Goal: Task Accomplishment & Management: Manage account settings

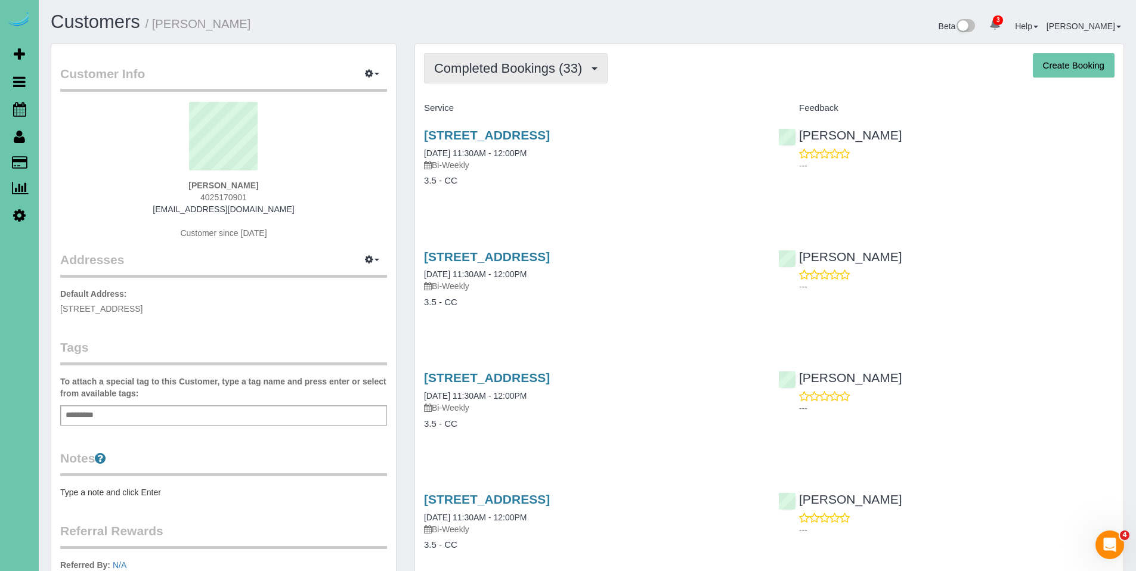
click at [495, 70] on span "Completed Bookings (33)" at bounding box center [511, 68] width 154 height 15
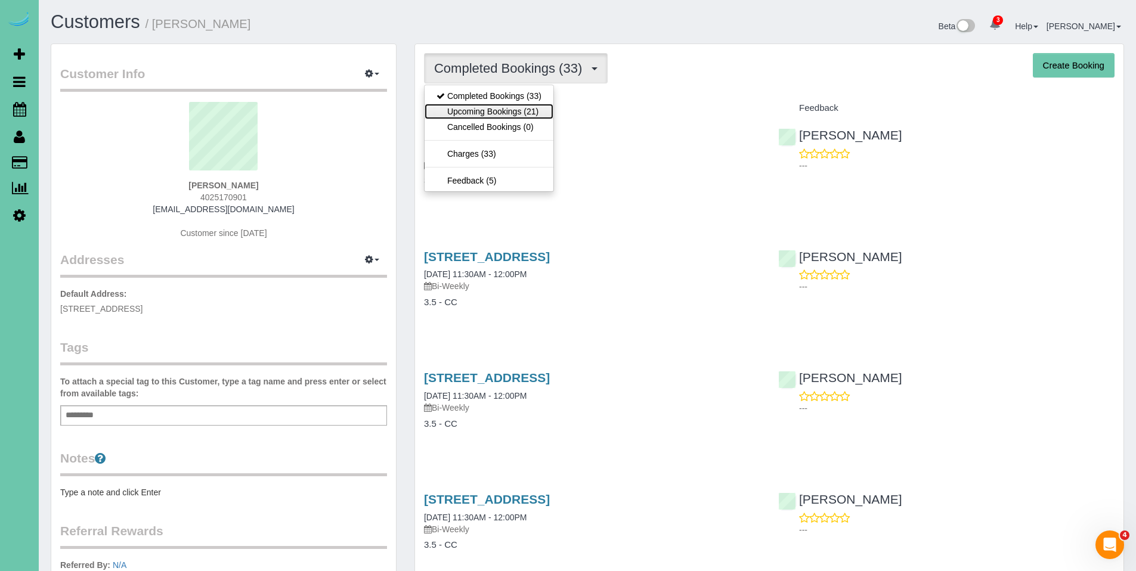
click at [506, 113] on link "Upcoming Bookings (21)" at bounding box center [488, 111] width 129 height 15
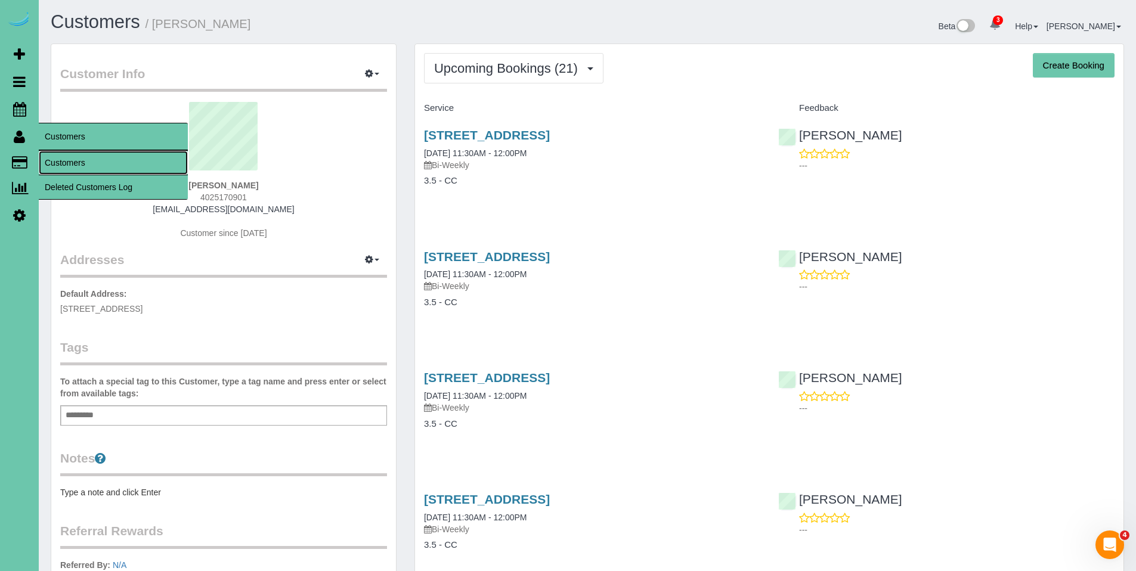
click at [68, 159] on link "Customers" at bounding box center [113, 163] width 149 height 24
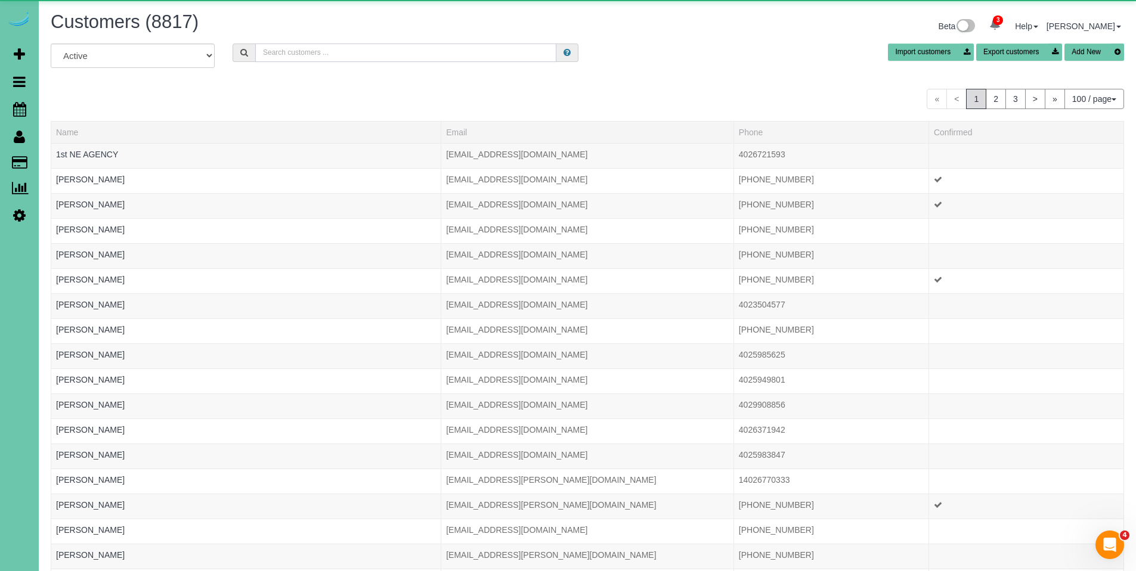
click at [398, 57] on input "text" at bounding box center [405, 53] width 301 height 18
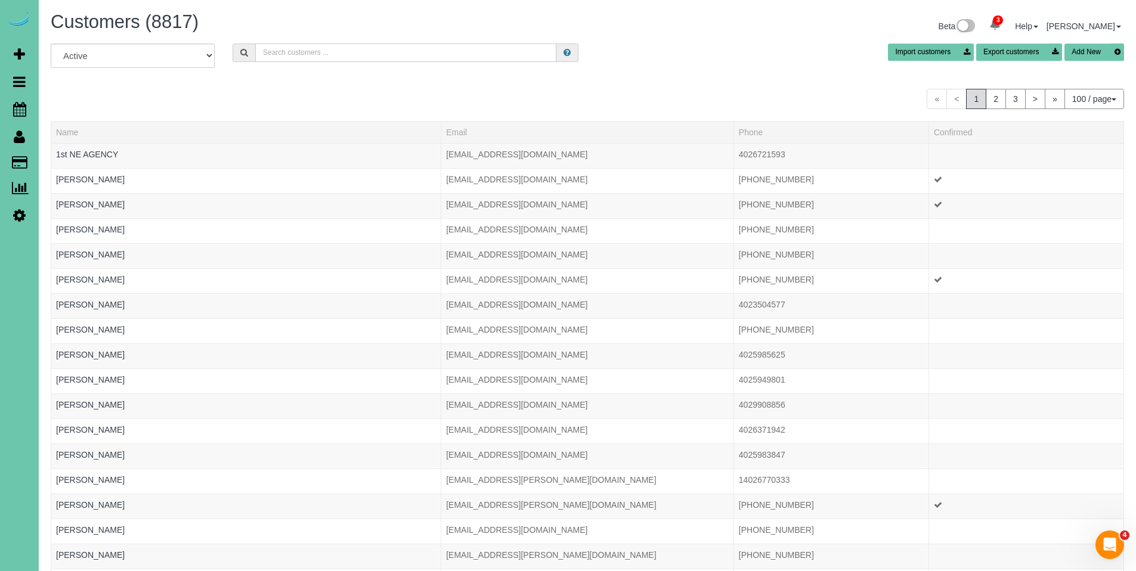
click at [306, 54] on input "text" at bounding box center [405, 53] width 301 height 18
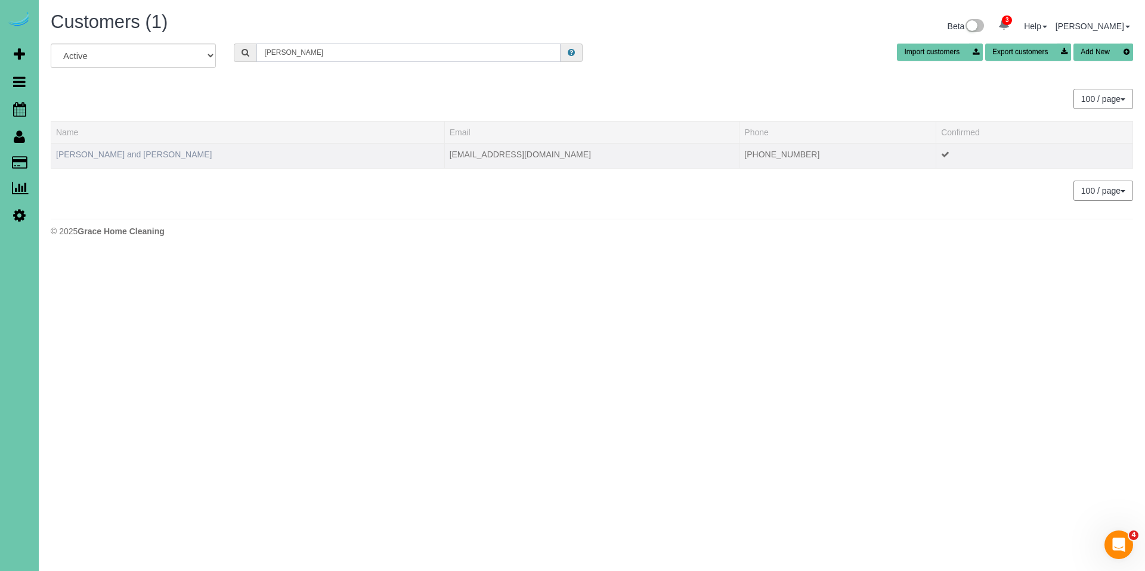
type input "[PERSON_NAME]"
click at [116, 150] on link "[PERSON_NAME] and [PERSON_NAME]" at bounding box center [134, 155] width 156 height 10
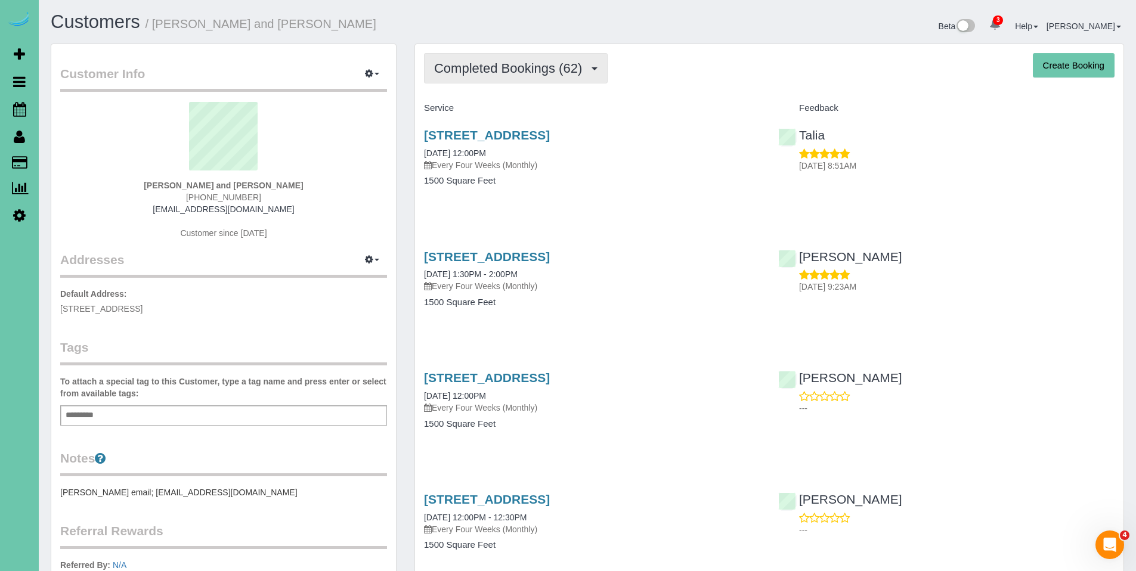
click at [488, 69] on span "Completed Bookings (62)" at bounding box center [511, 68] width 154 height 15
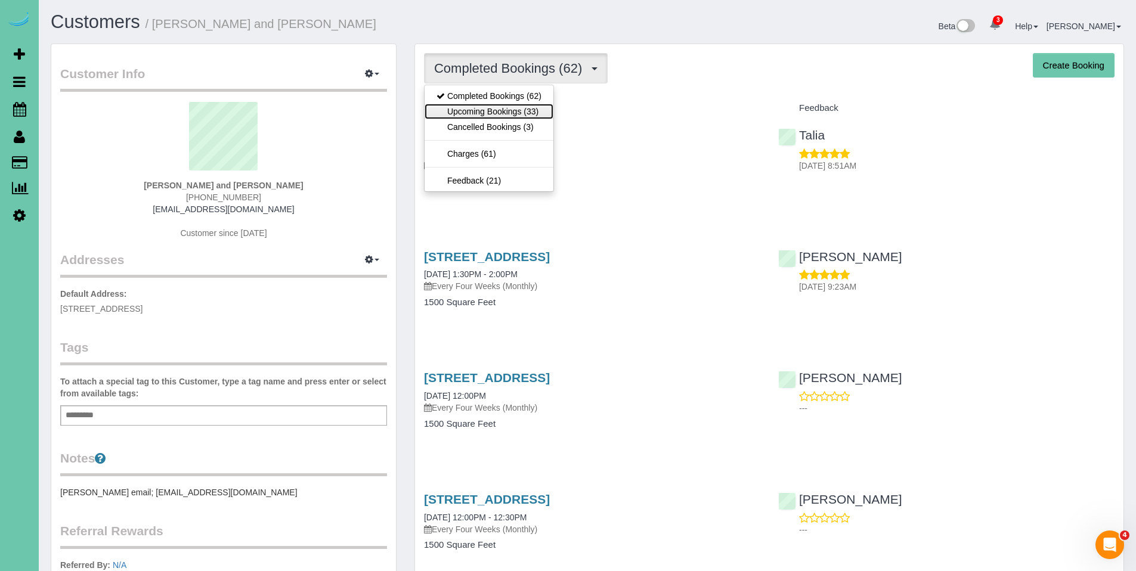
click at [482, 116] on link "Upcoming Bookings (33)" at bounding box center [488, 111] width 129 height 15
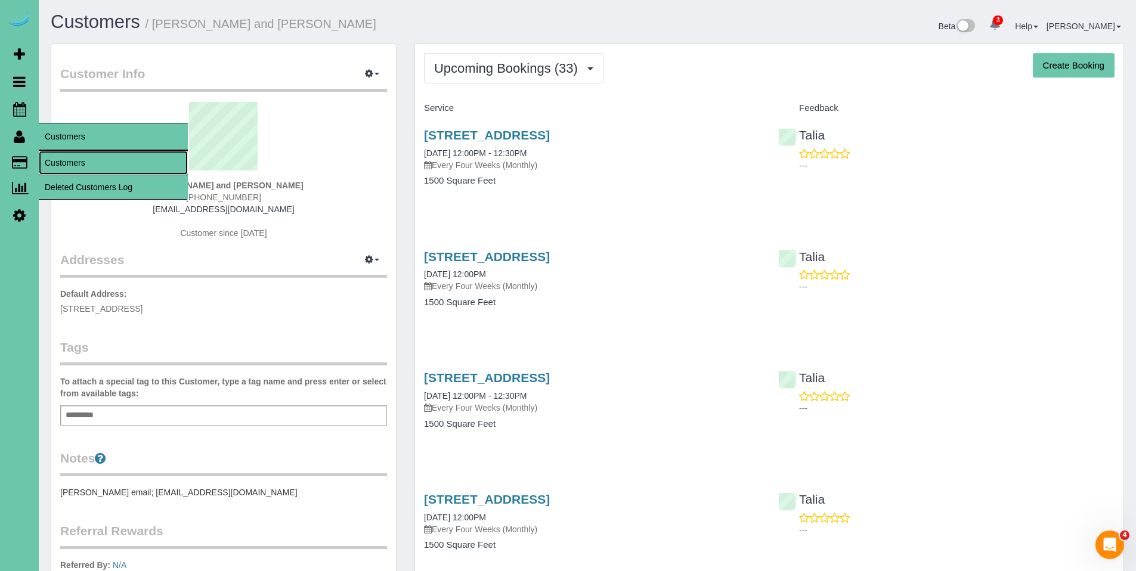
click at [70, 161] on link "Customers" at bounding box center [113, 163] width 149 height 24
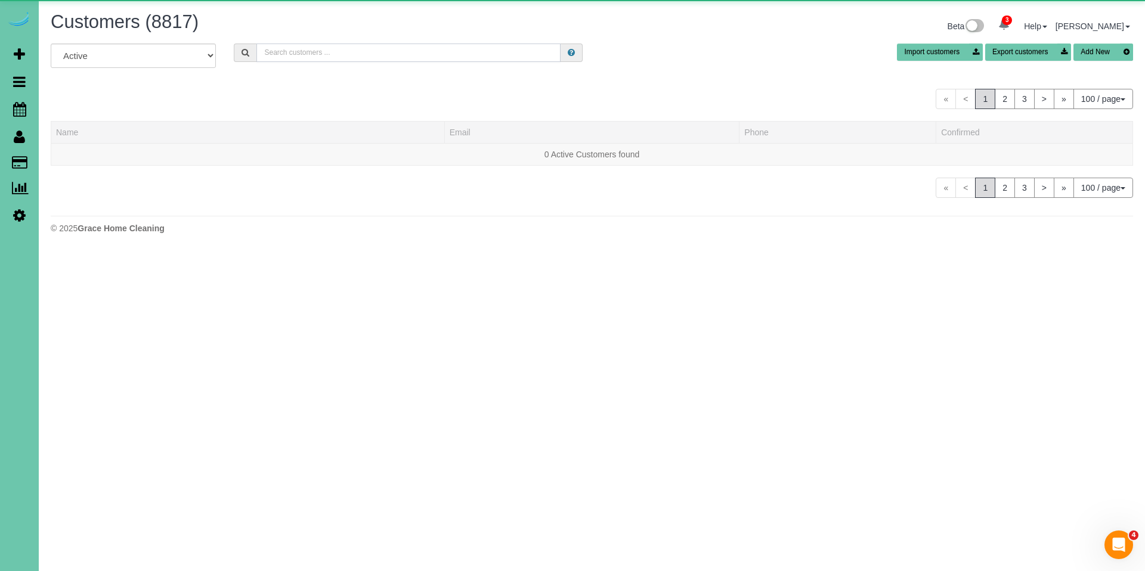
click at [422, 47] on input "text" at bounding box center [408, 53] width 304 height 18
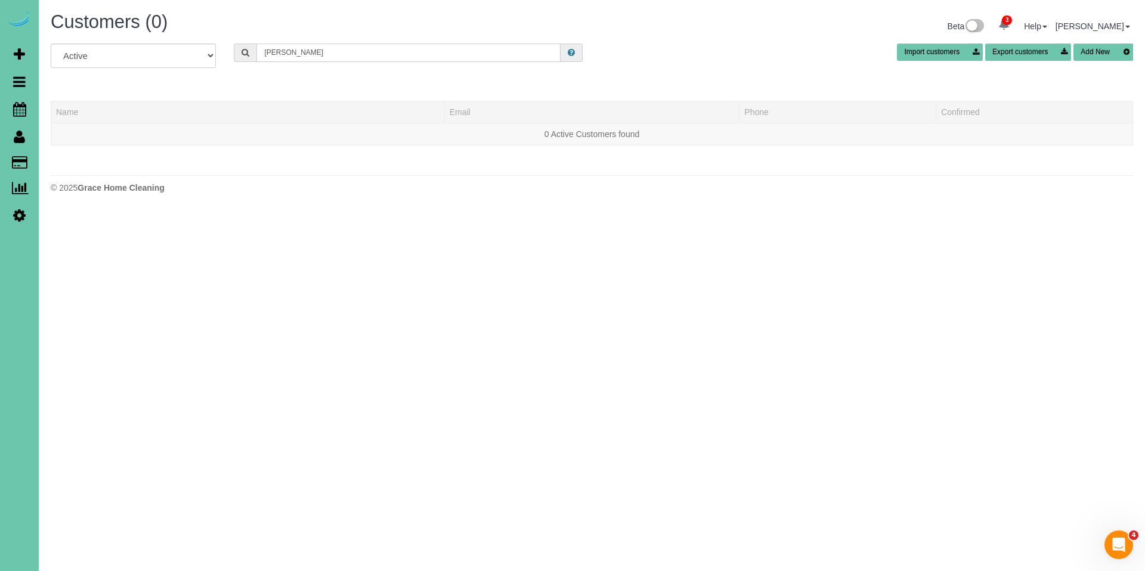
drag, startPoint x: 330, startPoint y: 53, endPoint x: 222, endPoint y: 52, distance: 107.9
click at [222, 52] on div "All Active Archived [PERSON_NAME] Import customers Export customers Add New" at bounding box center [592, 60] width 1100 height 33
type input "j"
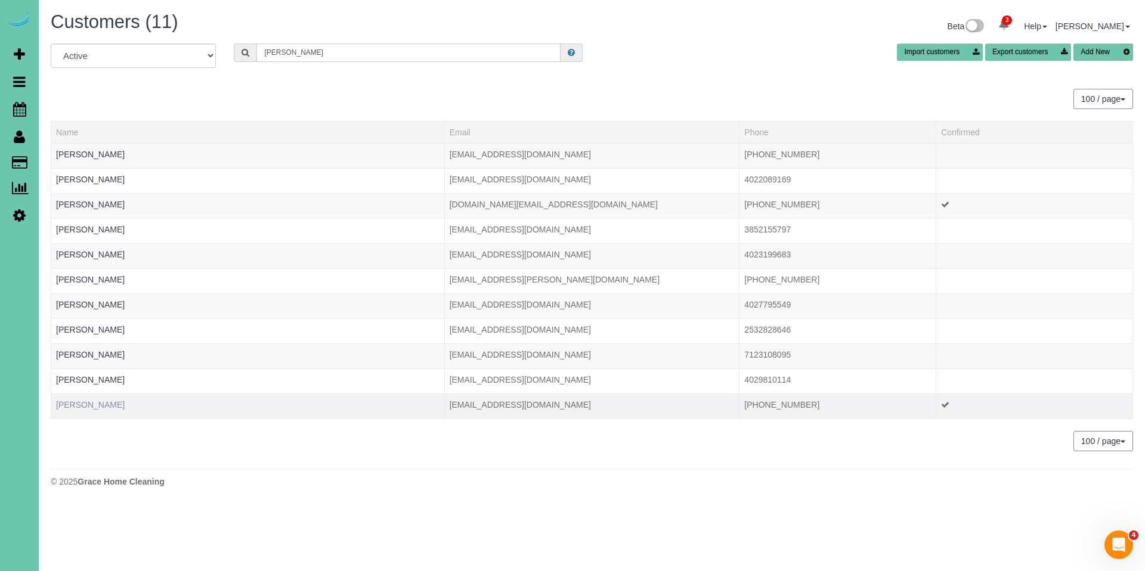
type input "[PERSON_NAME]"
click at [91, 402] on link "[PERSON_NAME]" at bounding box center [90, 405] width 69 height 10
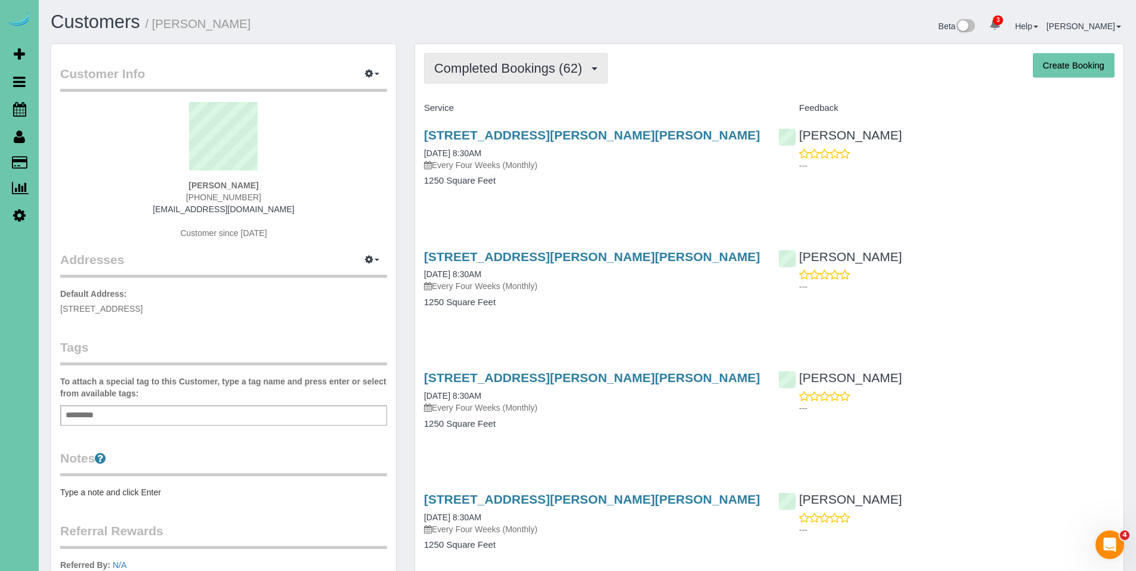
click at [505, 75] on span "Completed Bookings (62)" at bounding box center [511, 68] width 154 height 15
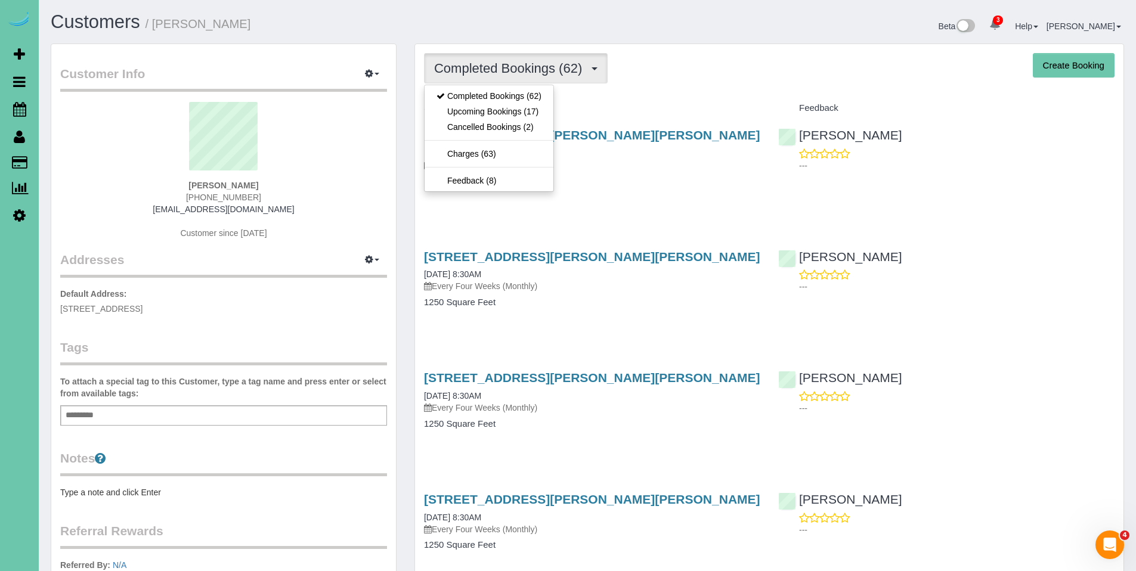
click at [696, 190] on div "[STREET_ADDRESS][PERSON_NAME][PERSON_NAME] [DATE] 8:30AM Every Four Weeks (Mont…" at bounding box center [592, 164] width 354 height 92
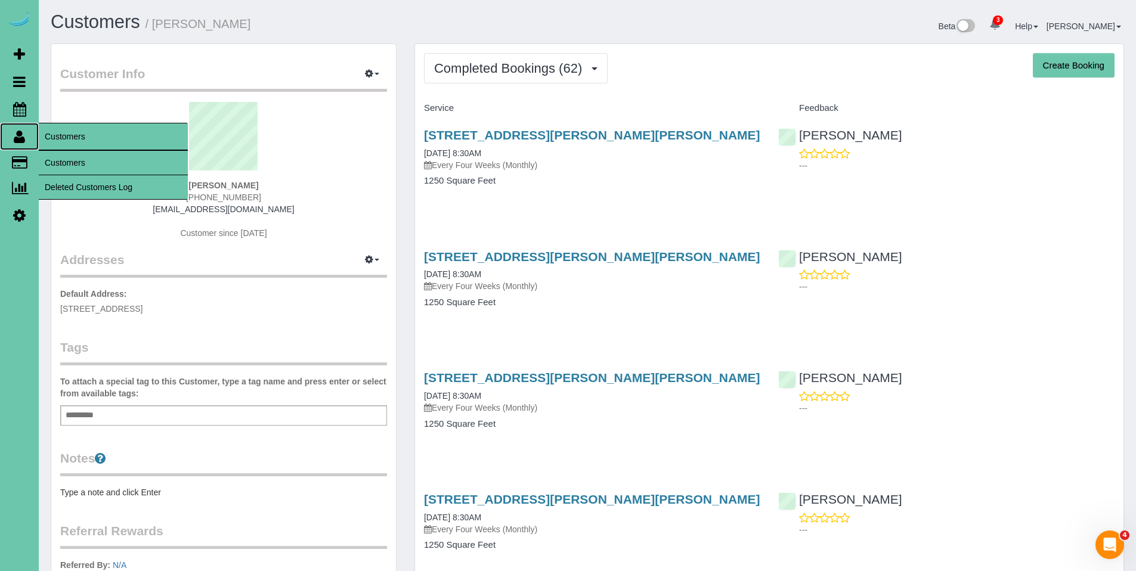
click at [25, 136] on link "Customers" at bounding box center [19, 136] width 39 height 27
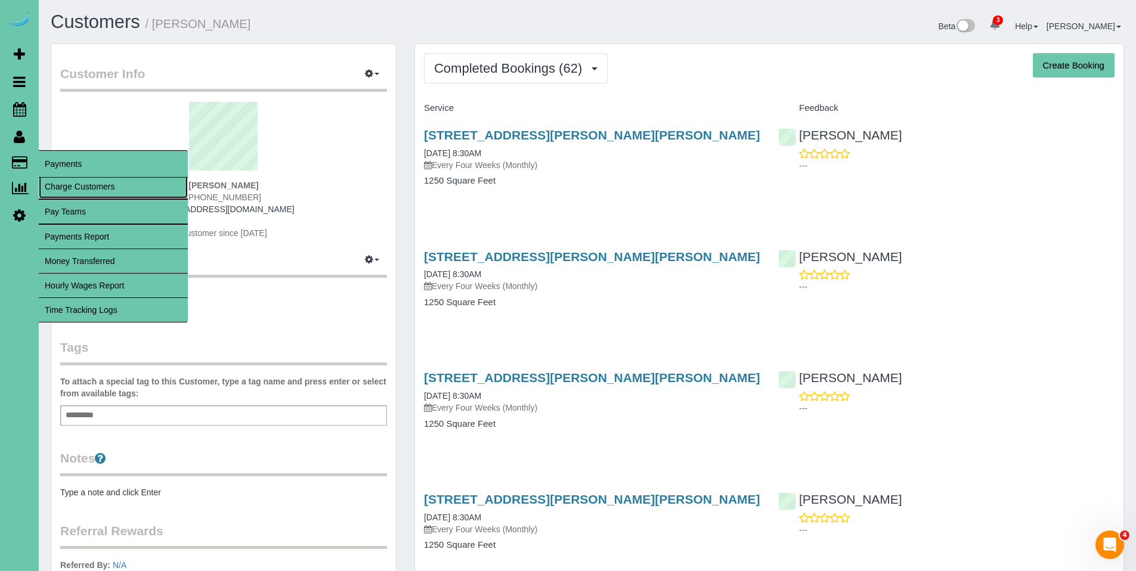
click at [80, 195] on link "Charge Customers" at bounding box center [113, 187] width 149 height 24
click at [83, 193] on link "Charge Customers" at bounding box center [113, 187] width 149 height 24
select select
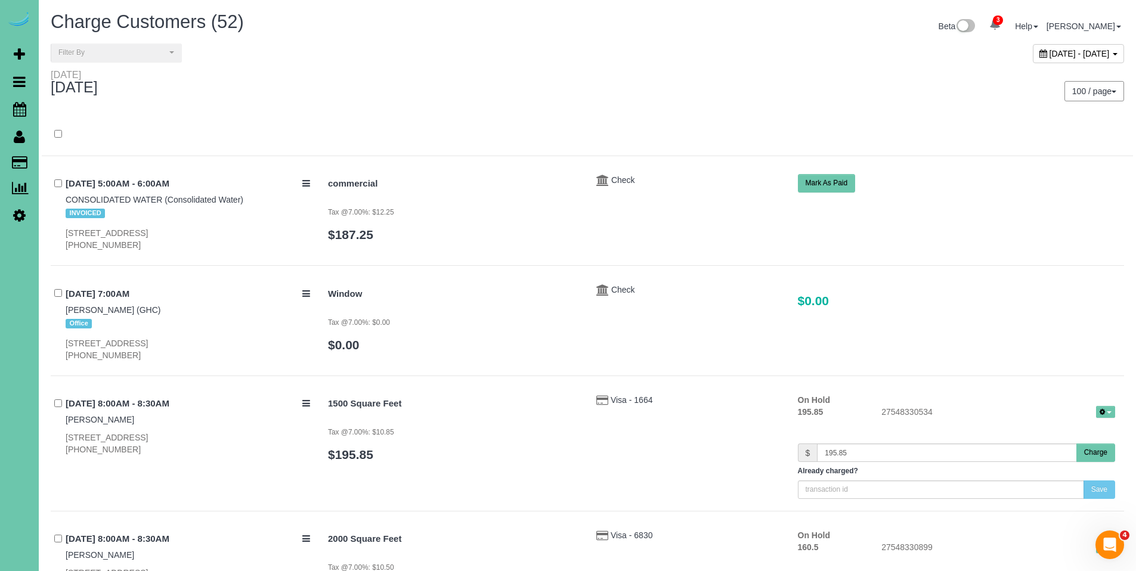
click at [1039, 55] on icon at bounding box center [1043, 53] width 8 height 8
type input "**********"
click at [651, 64] on div "[DATE] - [DATE]" at bounding box center [859, 57] width 545 height 26
click at [128, 58] on button "Filter By" at bounding box center [116, 53] width 131 height 18
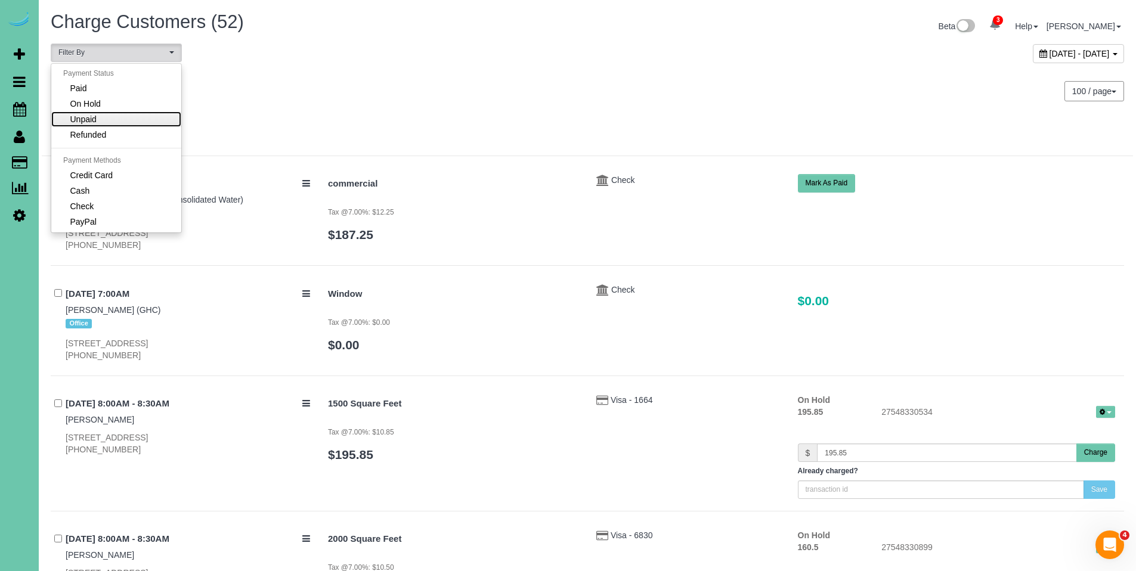
click at [112, 116] on link "Unpaid" at bounding box center [116, 118] width 130 height 15
select select "******"
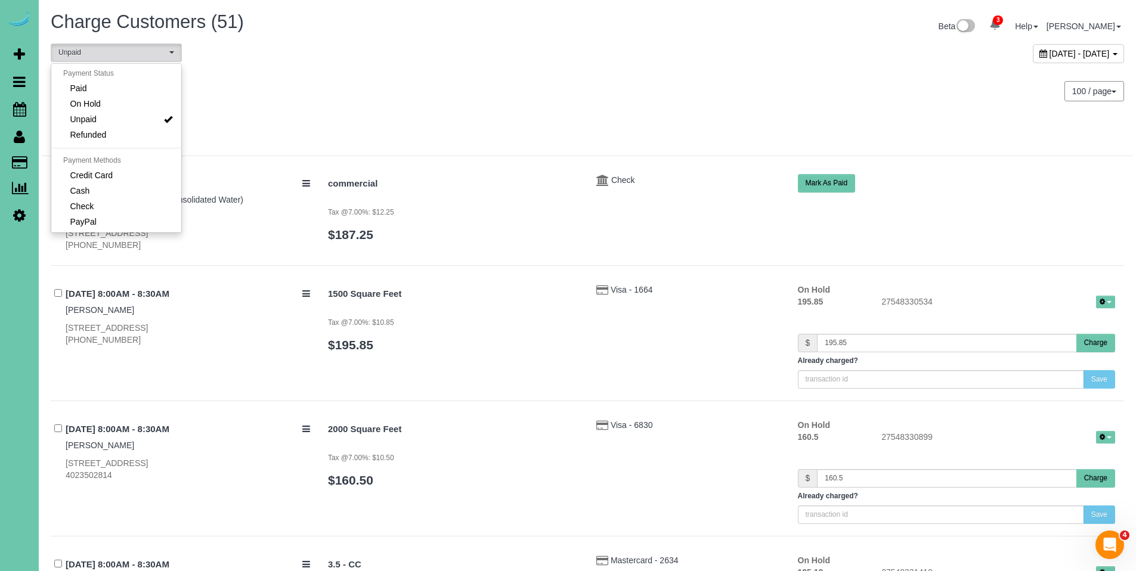
click at [465, 107] on div "[DATE] 100 / page 10 / page 20 / page 30 / page 40 / page 50 / page 100 / page" at bounding box center [587, 91] width 1091 height 44
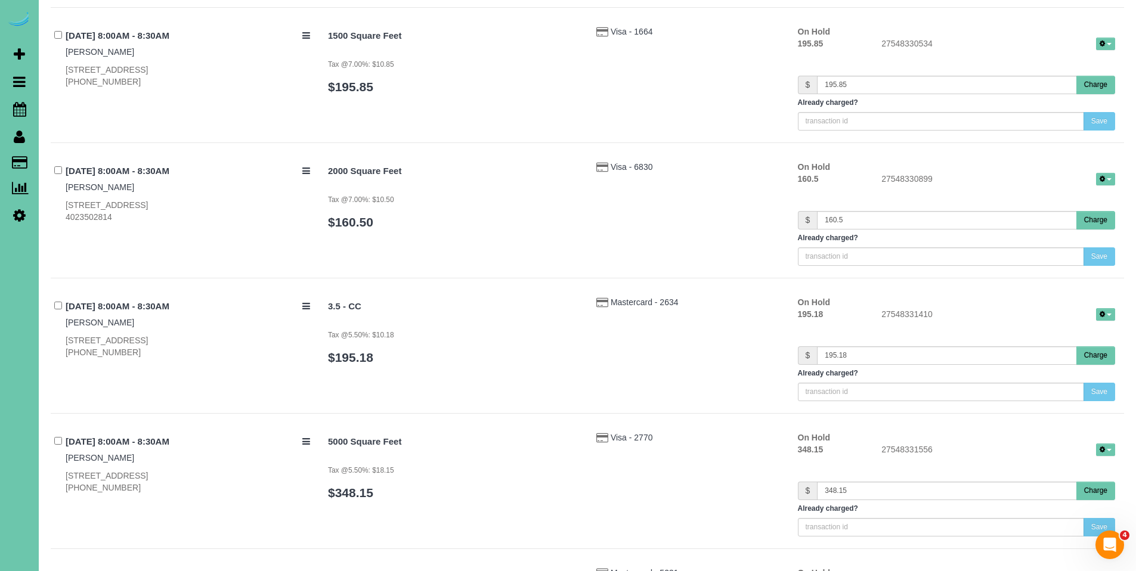
scroll to position [0, 0]
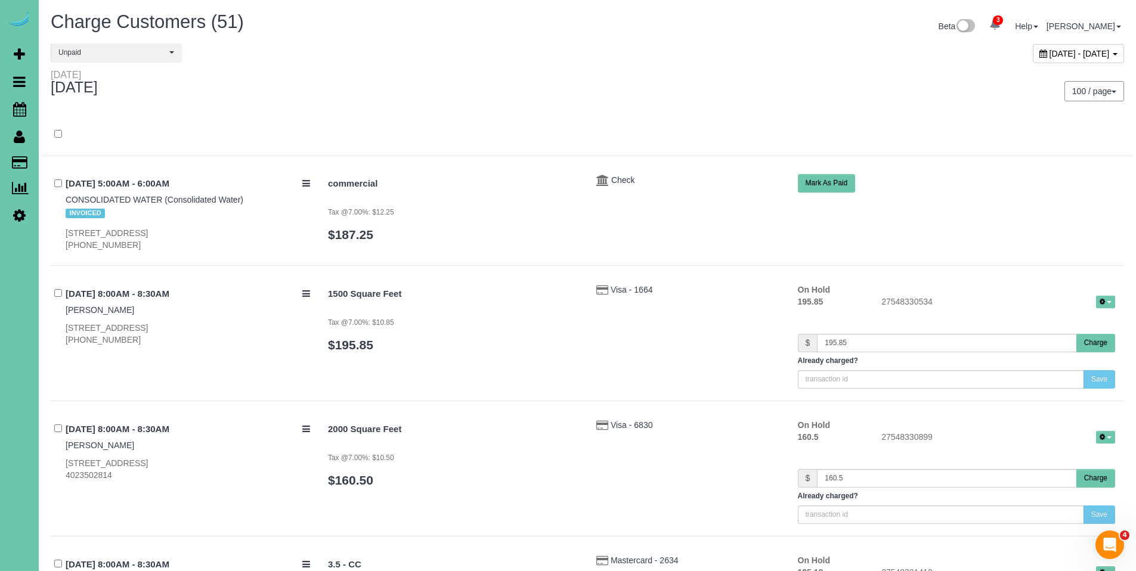
click at [1033, 55] on div "[DATE] - [DATE]" at bounding box center [1078, 53] width 91 height 19
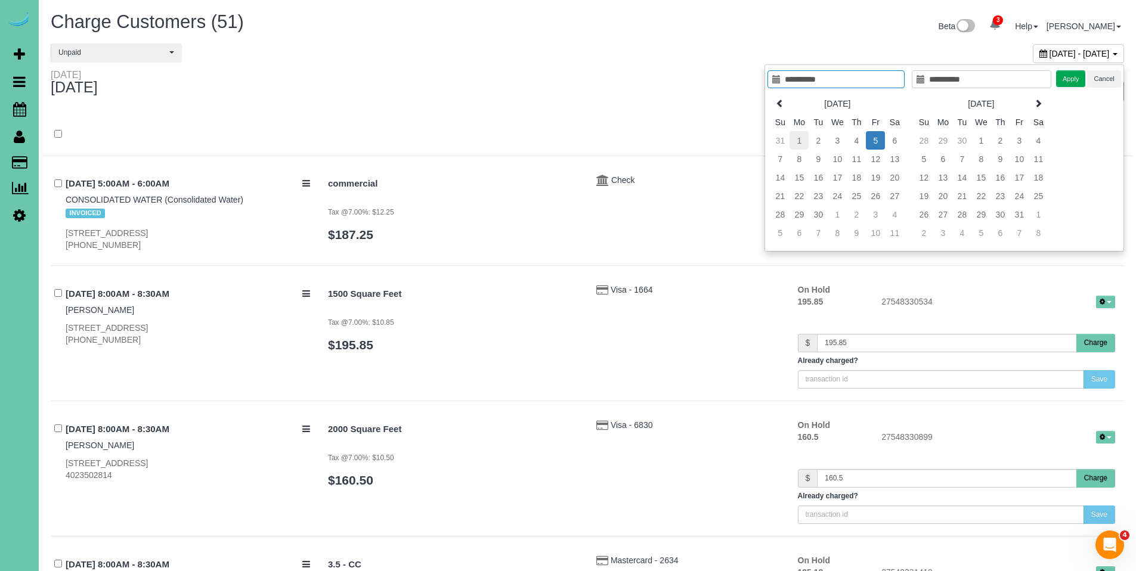
type input "**********"
click at [798, 139] on td "1" at bounding box center [798, 140] width 19 height 18
type input "**********"
click at [857, 141] on td "4" at bounding box center [856, 140] width 19 height 18
type input "**********"
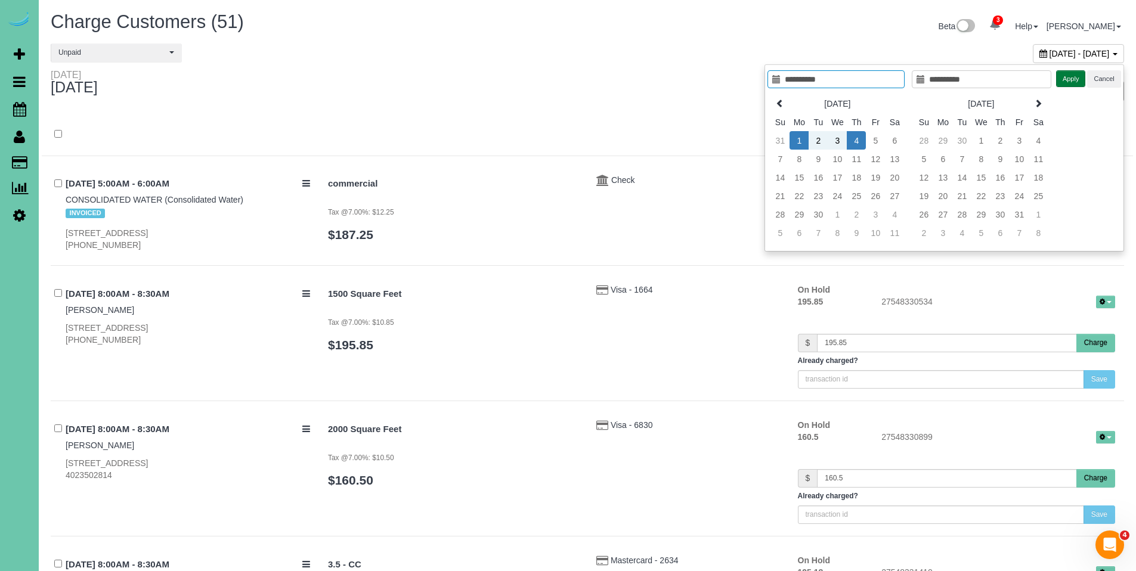
click at [1070, 76] on button "Apply" at bounding box center [1071, 78] width 30 height 17
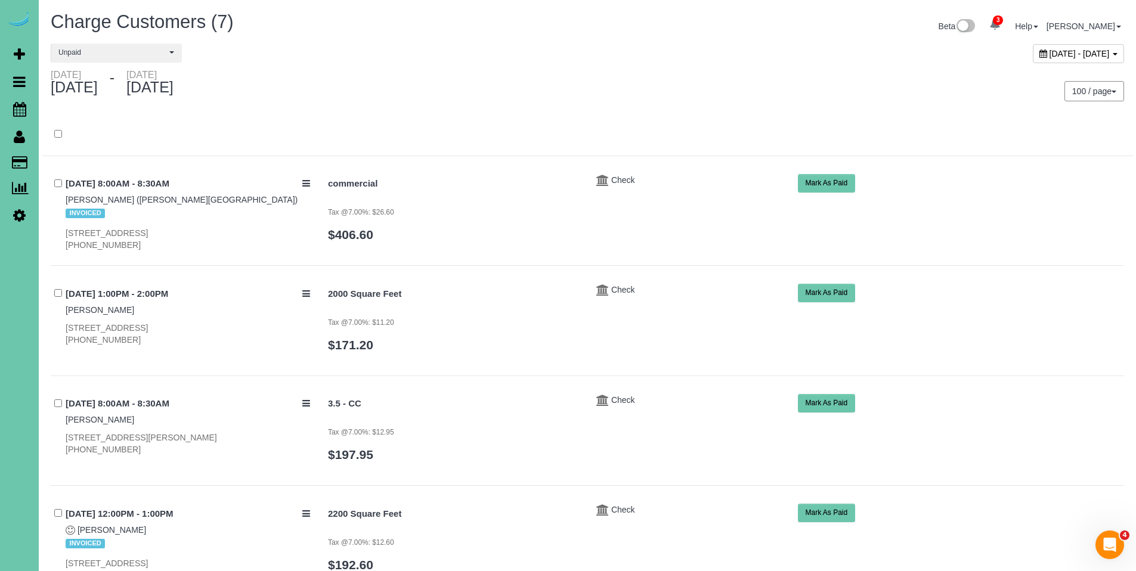
scroll to position [23, 0]
